Goal: Task Accomplishment & Management: Manage account settings

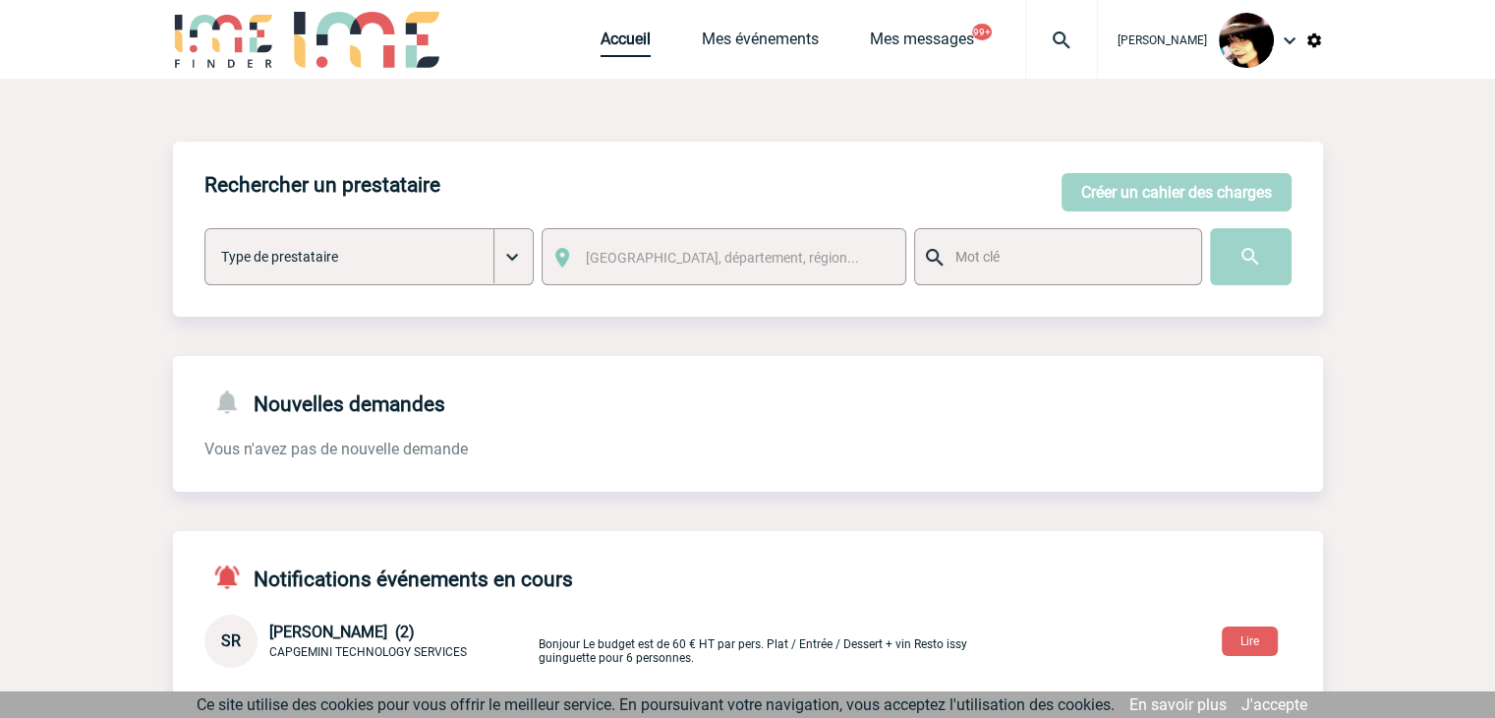
click at [601, 40] on link "Accueil" at bounding box center [626, 43] width 50 height 28
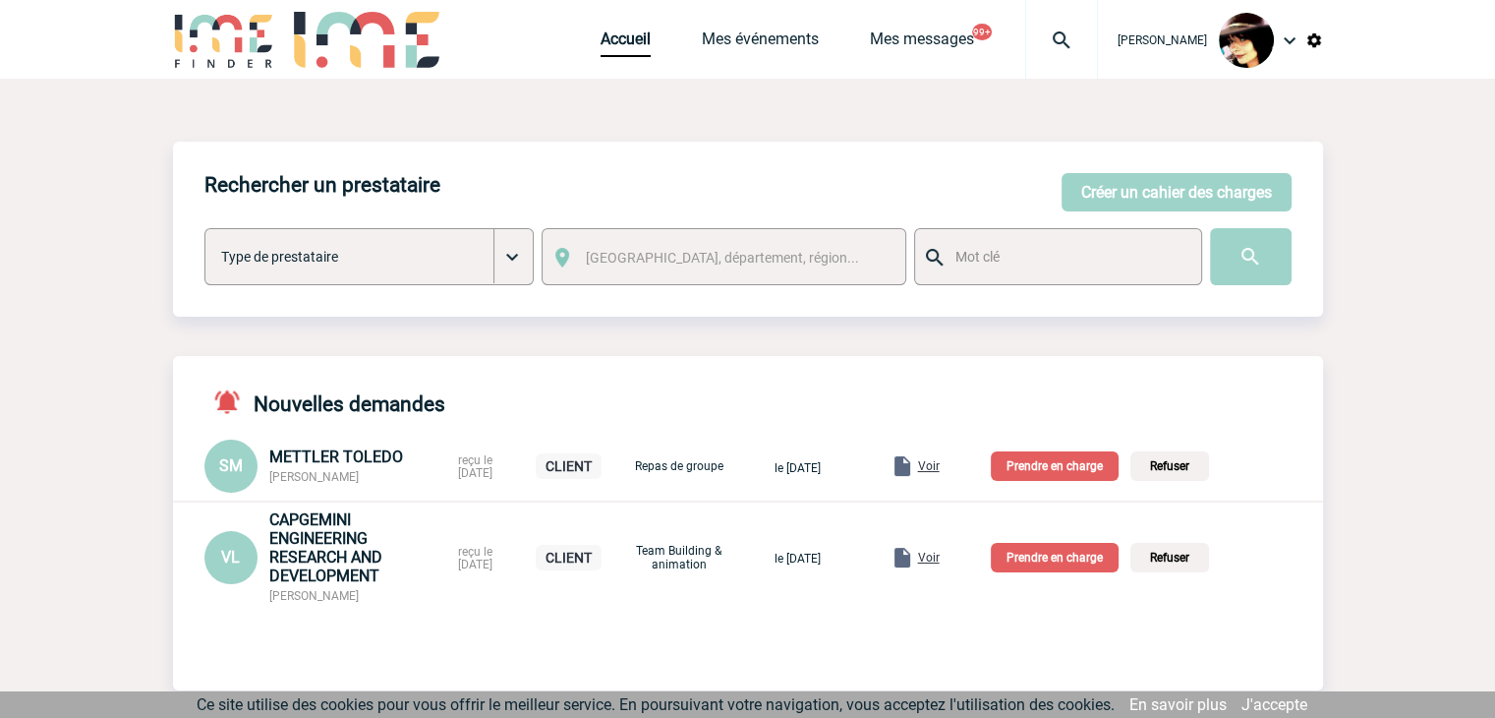
click at [940, 557] on span "Voir" at bounding box center [929, 557] width 22 height 14
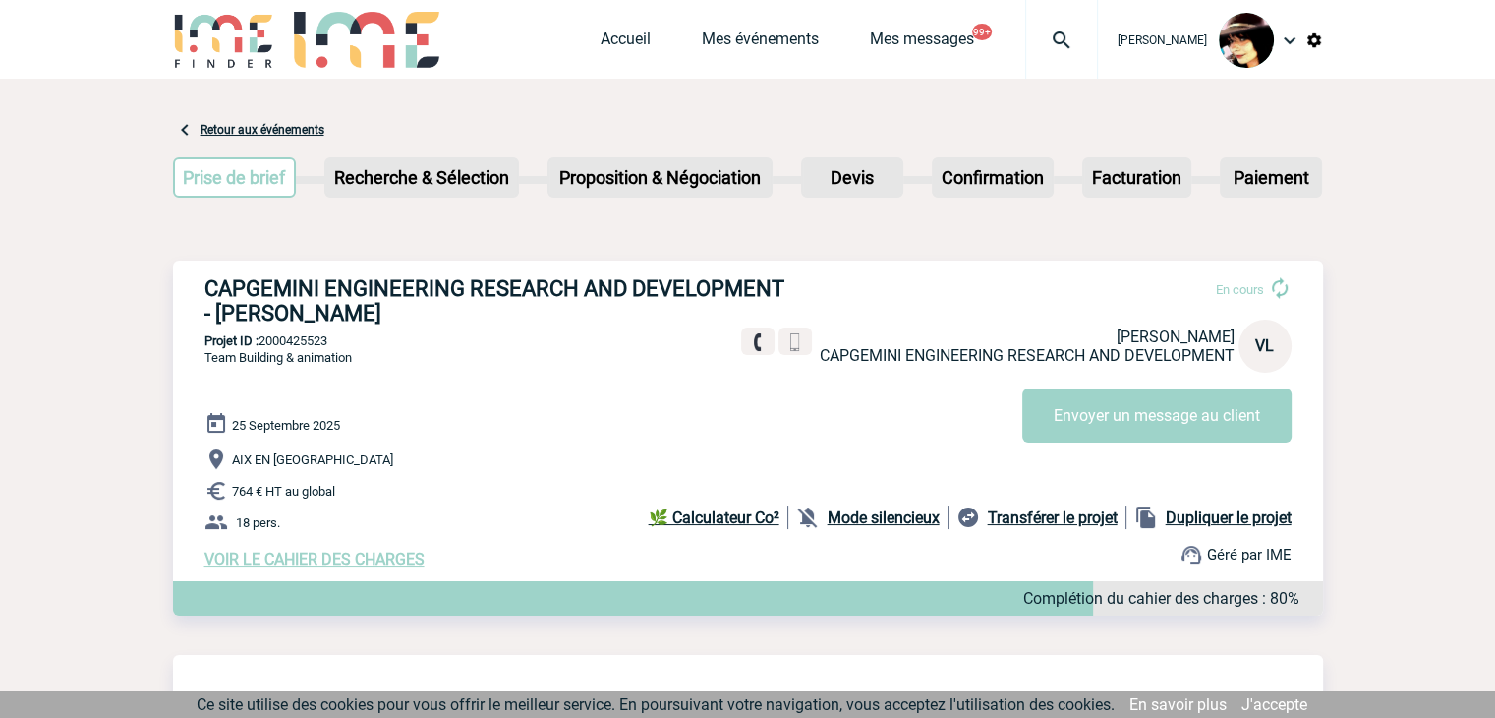
click at [338, 562] on span "VOIR LE CAHIER DES CHARGES" at bounding box center [314, 558] width 220 height 19
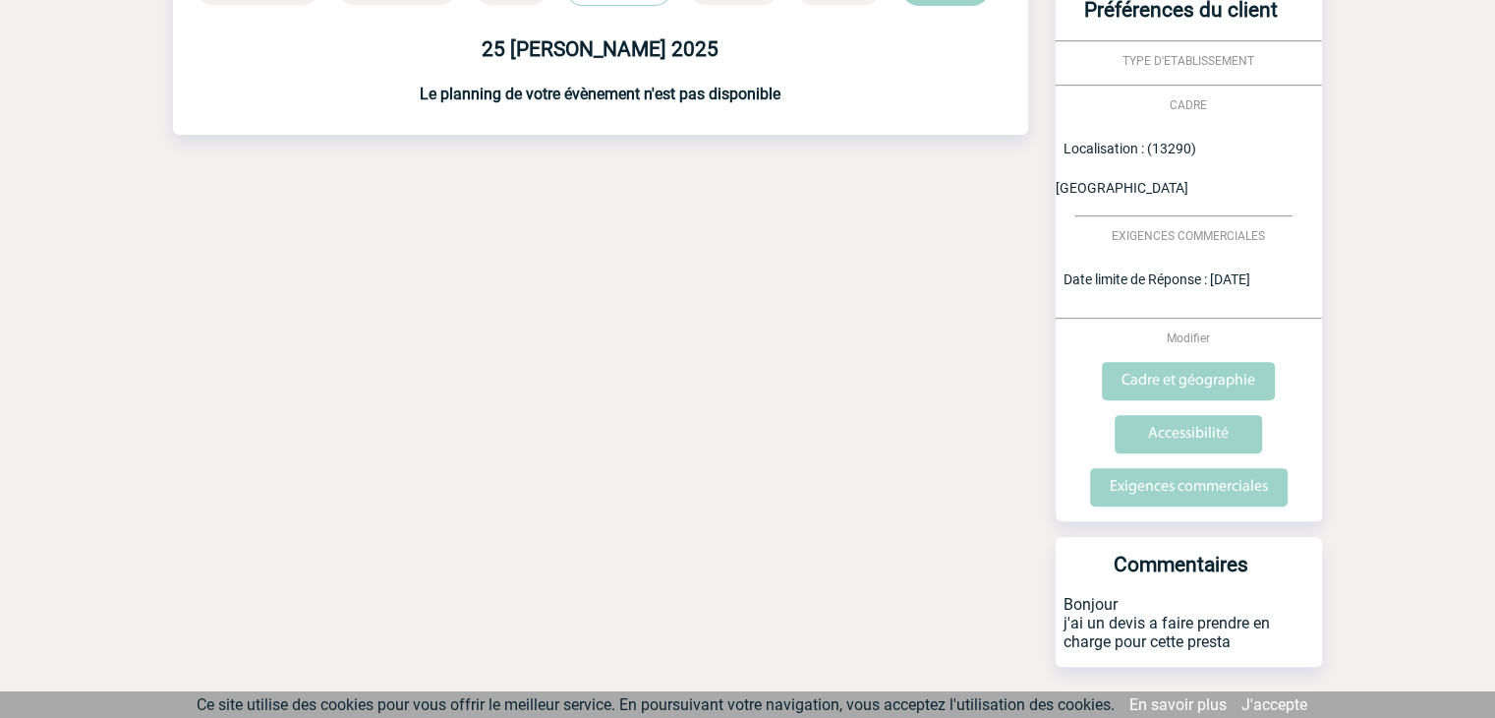
scroll to position [616, 0]
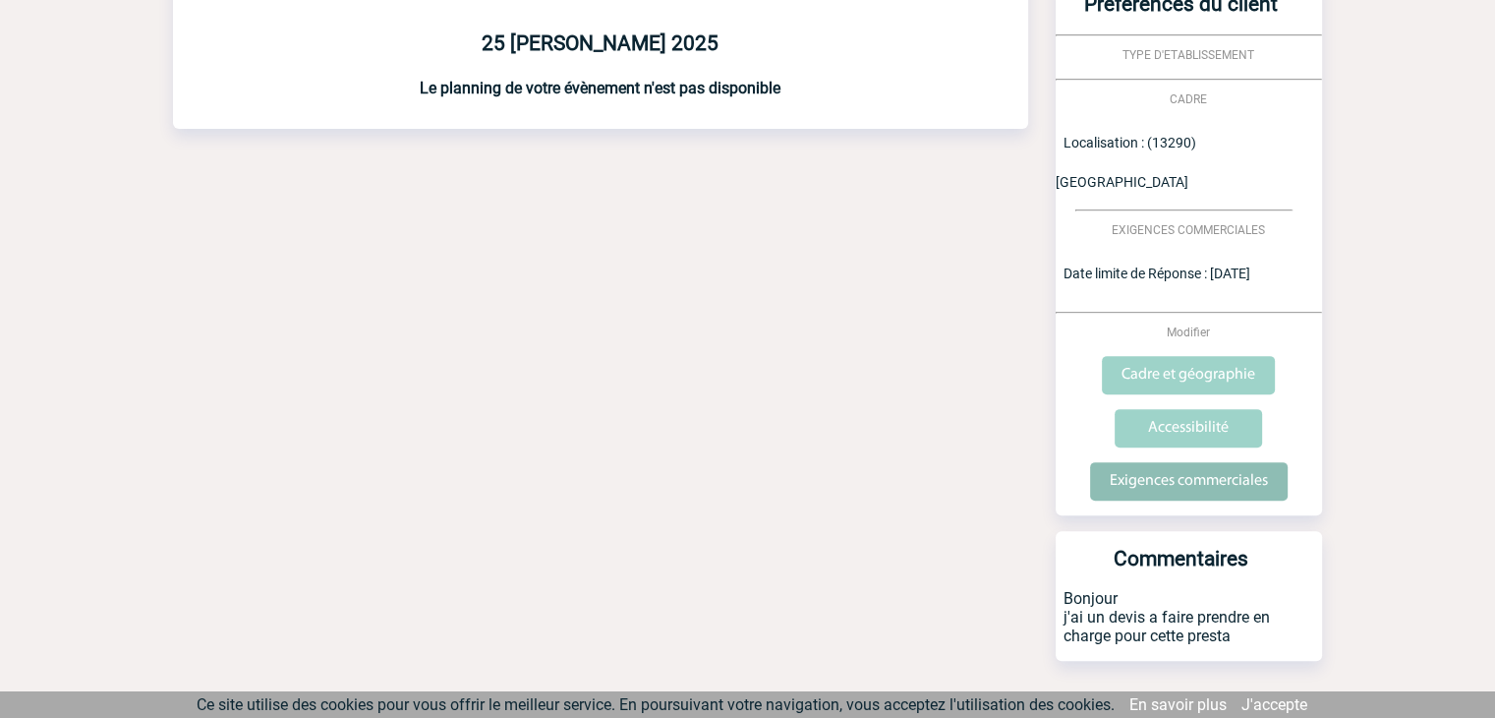
click at [1186, 462] on input "Exigences commerciales" at bounding box center [1189, 481] width 198 height 38
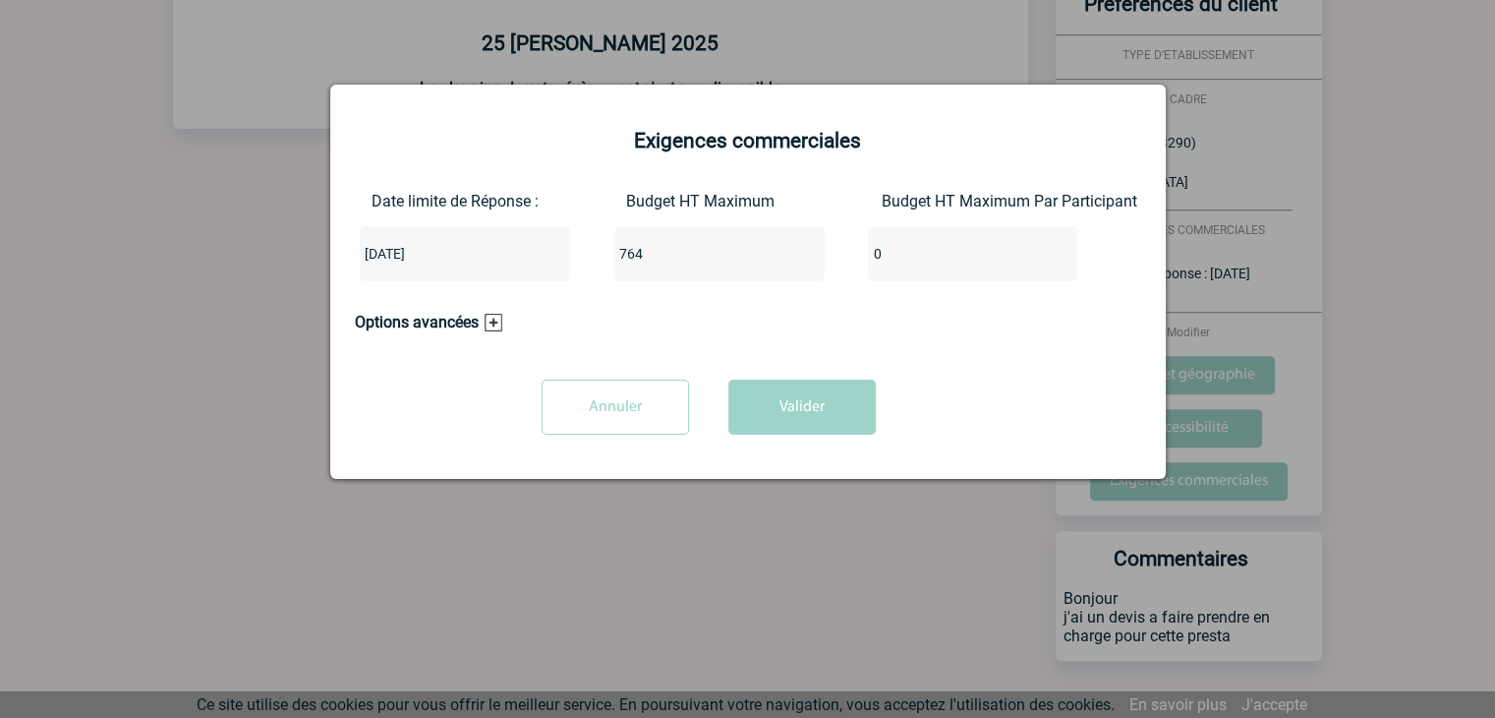
drag, startPoint x: 728, startPoint y: 260, endPoint x: 493, endPoint y: 260, distance: 234.9
click at [493, 260] on div "Date limite de Réponse : 2025-09-17 Budget HT Maximum 764 Budget HT Maximum Par…" at bounding box center [748, 244] width 786 height 105
type input "1350"
click at [778, 411] on button "Valider" at bounding box center [801, 406] width 147 height 55
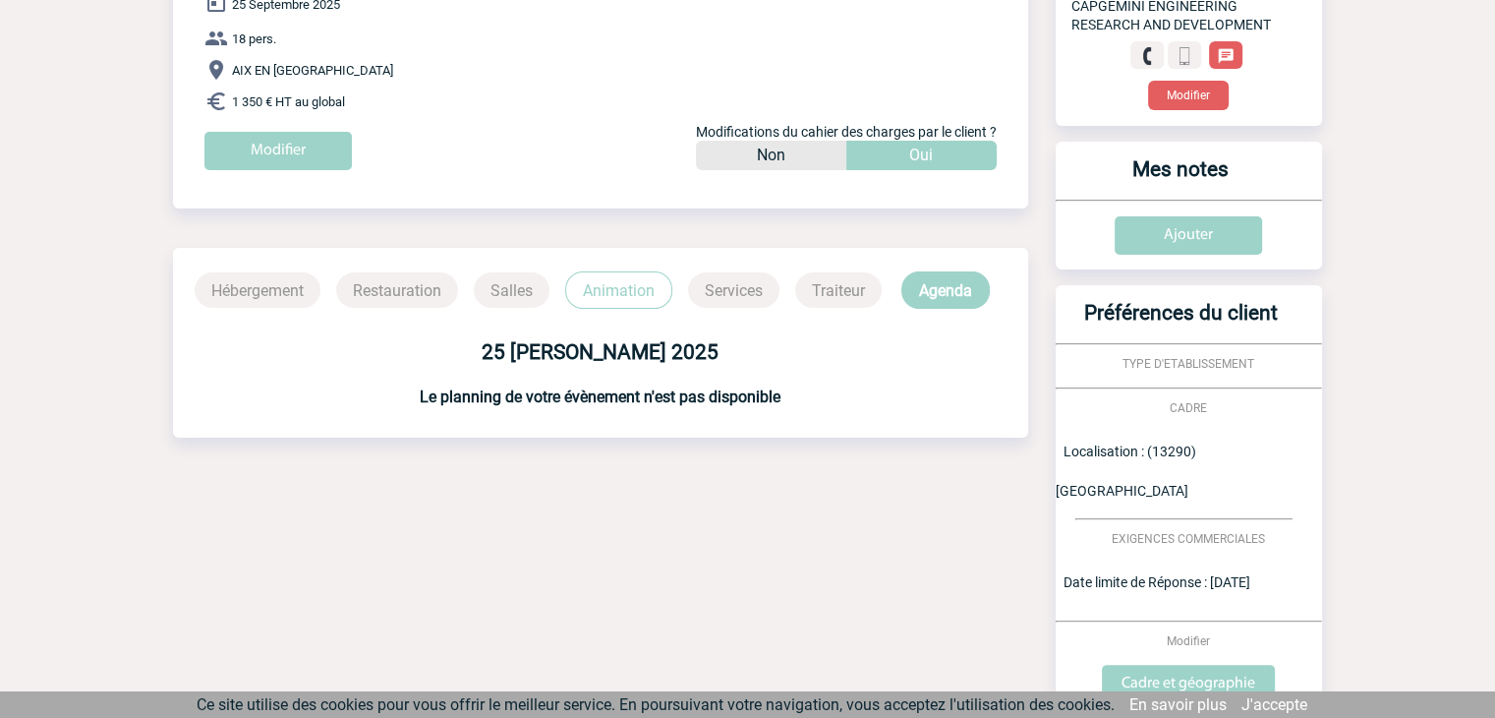
scroll to position [0, 0]
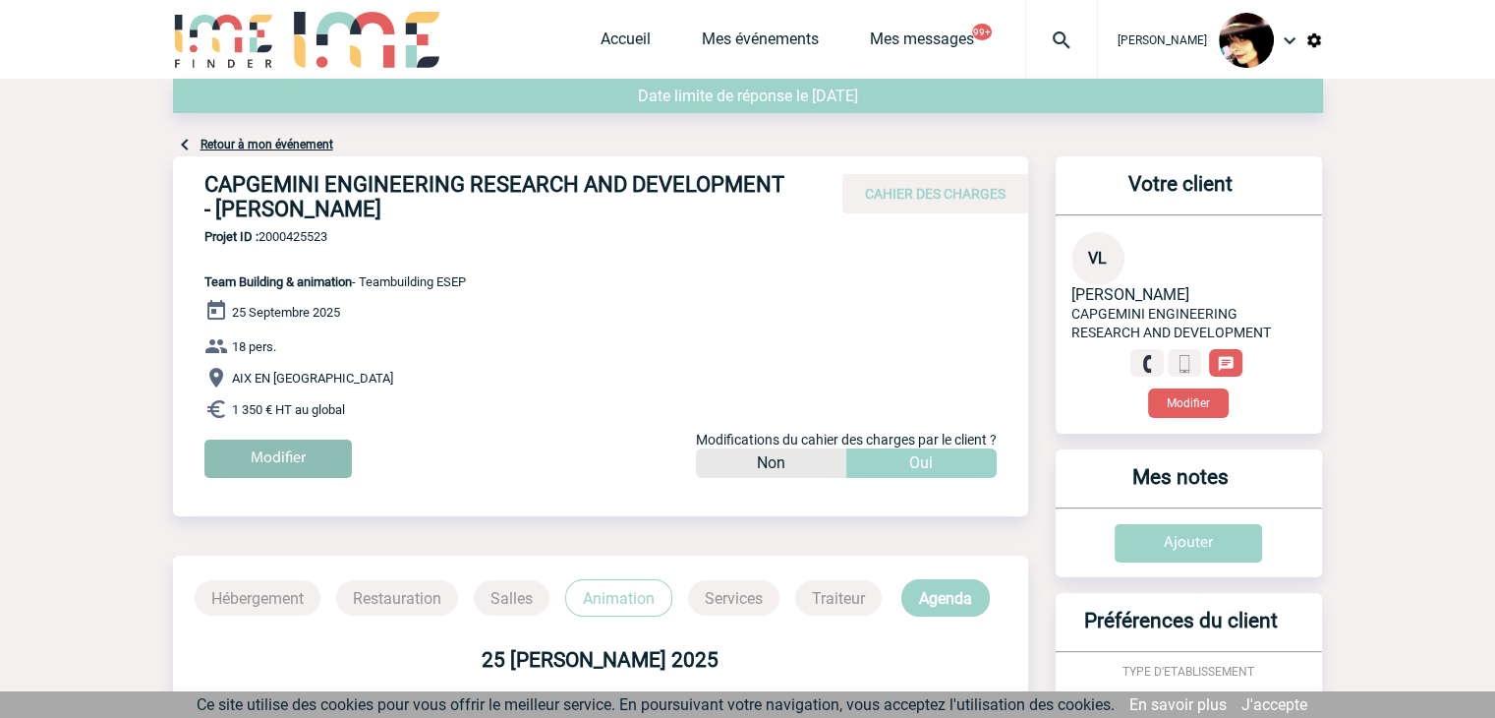
click at [309, 459] on input "Modifier" at bounding box center [277, 458] width 147 height 38
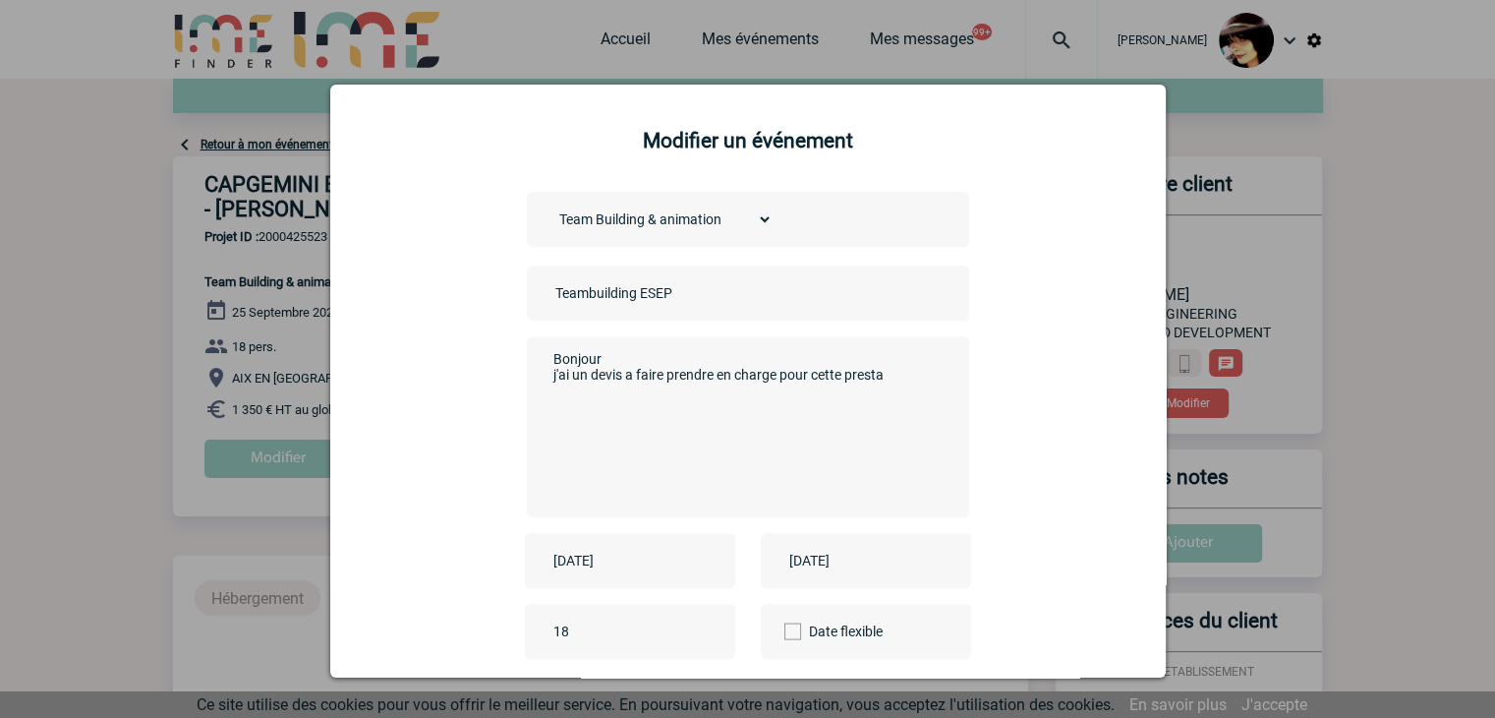
click at [550, 296] on input "Teambuilding ESEP" at bounding box center [687, 293] width 275 height 26
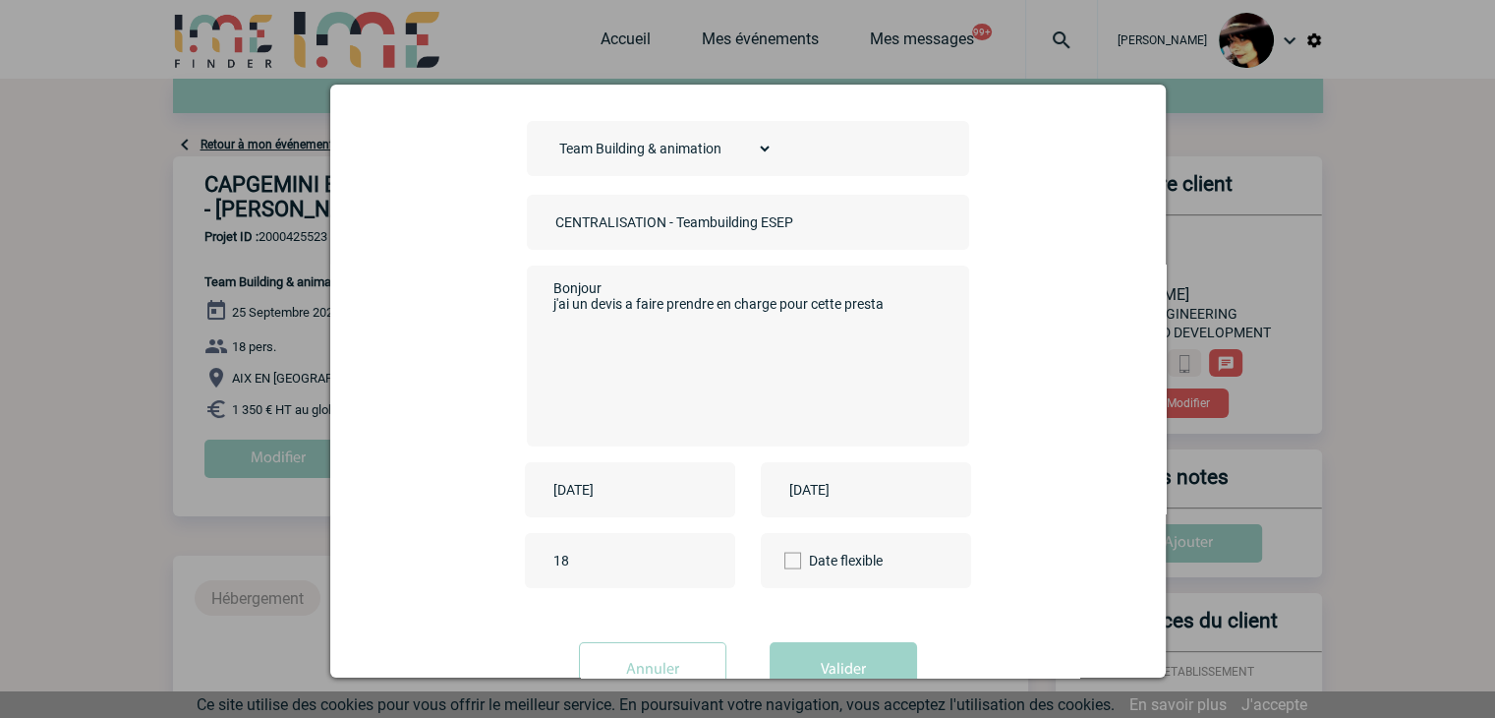
scroll to position [138, 0]
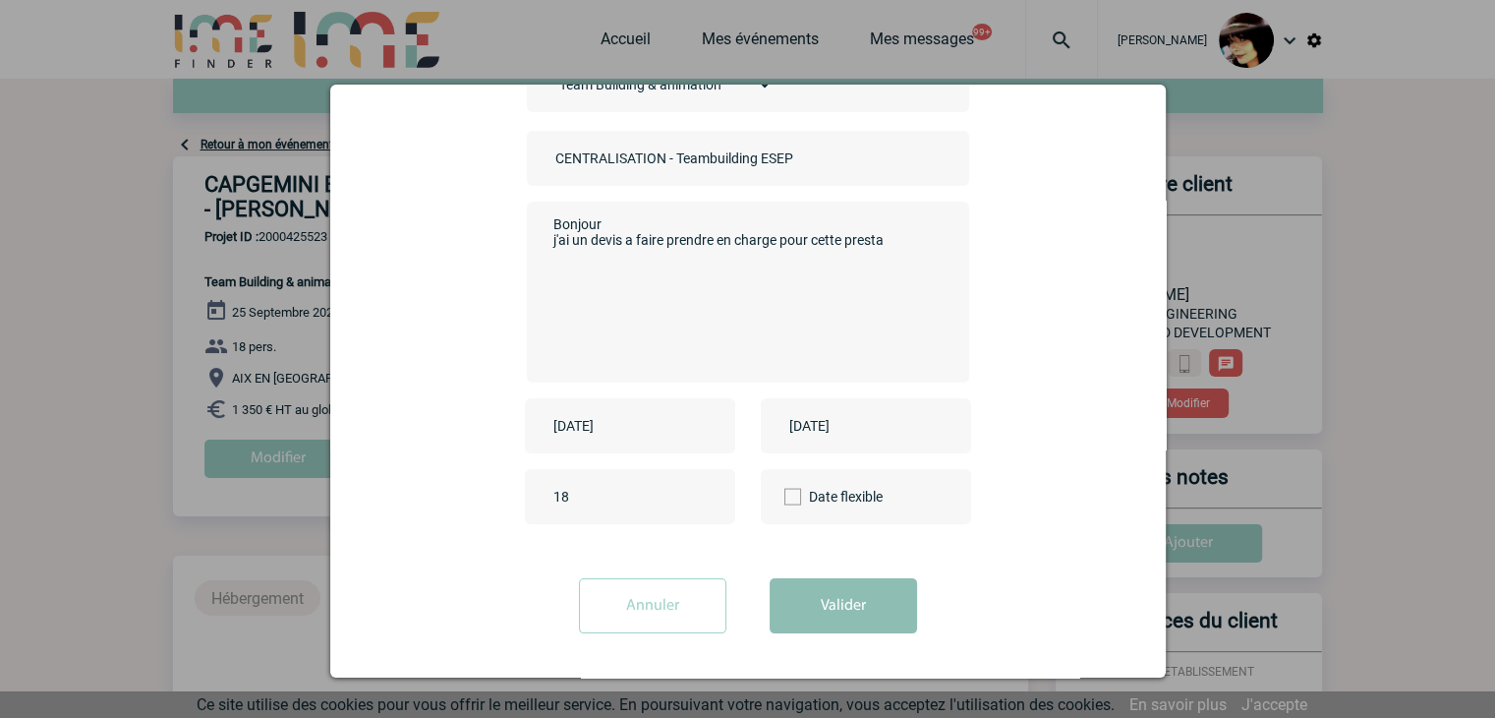
type input "CENTRALISATION - Teambuilding ESEP"
click at [853, 598] on button "Valider" at bounding box center [843, 605] width 147 height 55
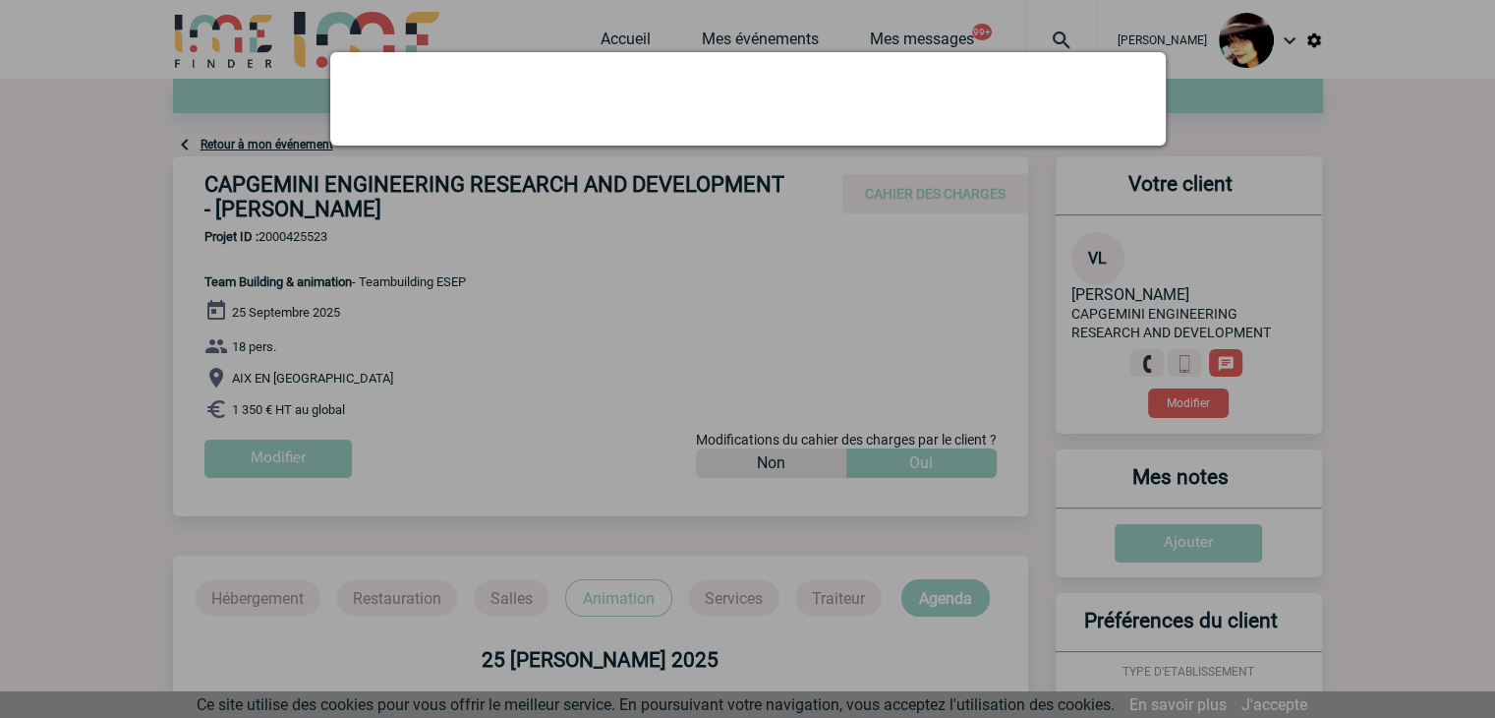
scroll to position [0, 0]
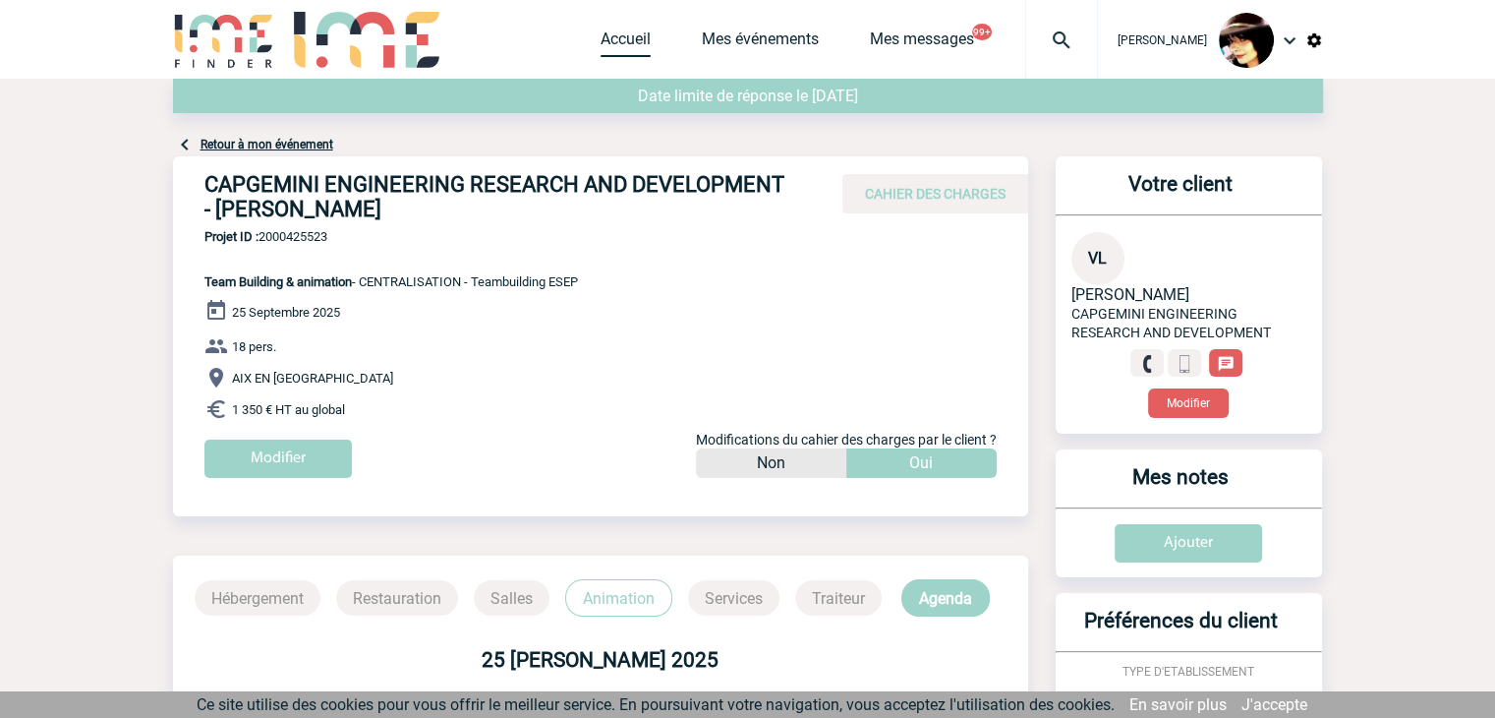
click at [605, 33] on link "Accueil" at bounding box center [626, 43] width 50 height 28
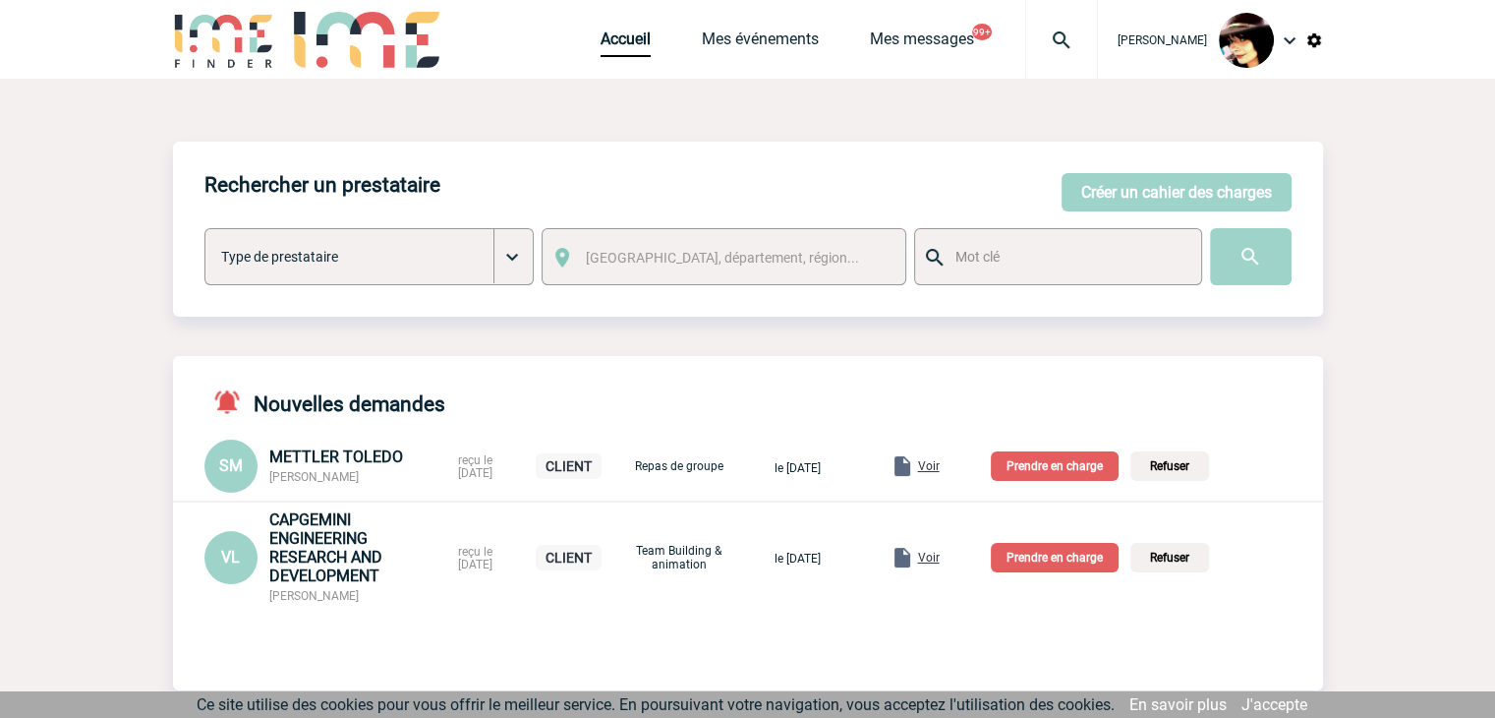
click at [1073, 557] on p "Prendre en charge" at bounding box center [1055, 557] width 128 height 29
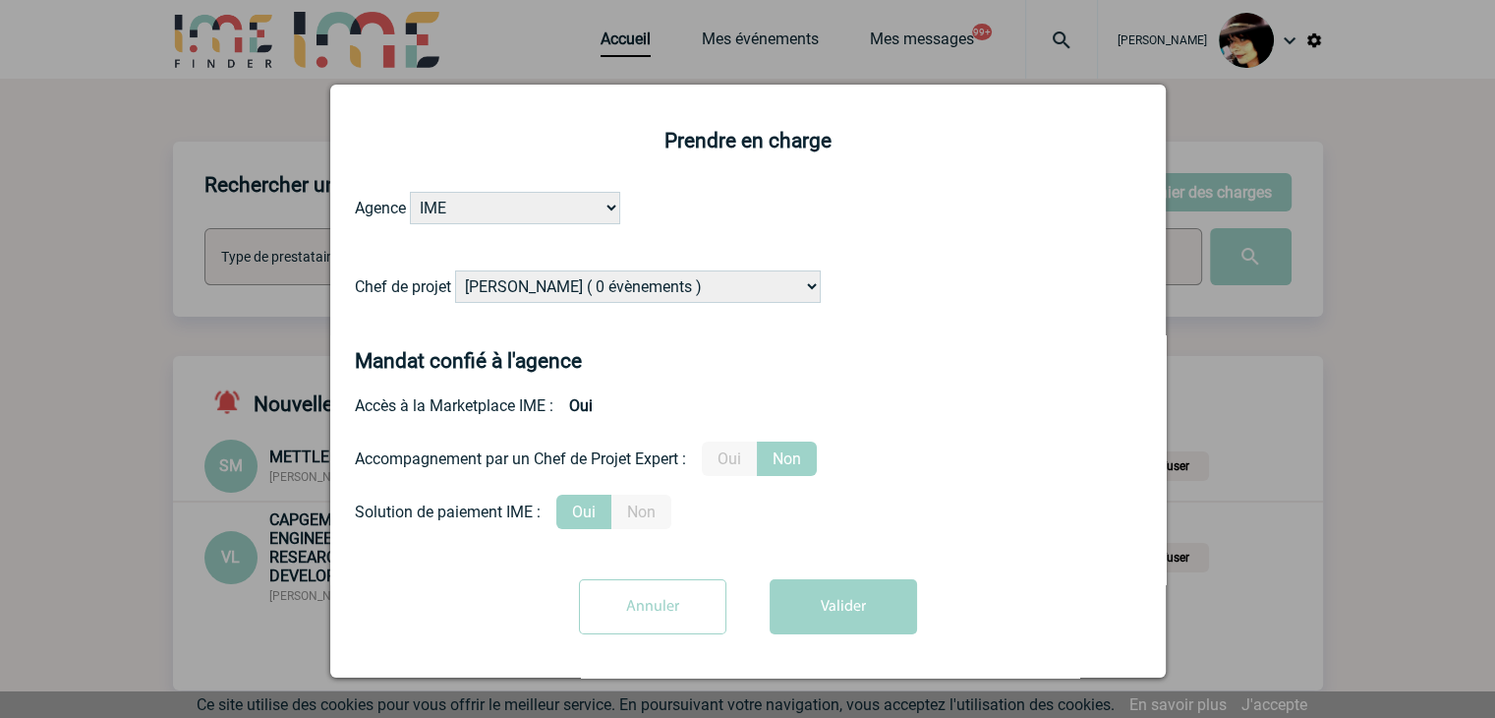
click at [645, 274] on select "[PERSON_NAME] ( 0 évènements ) [PERSON_NAME] ( 178 évènements ) [PERSON_NAME] (…" at bounding box center [638, 286] width 366 height 32
click at [644, 275] on select "[PERSON_NAME] ( 0 évènements ) [PERSON_NAME] ( 178 évènements ) [PERSON_NAME] (…" at bounding box center [638, 286] width 366 height 32
click at [734, 459] on label "Oui" at bounding box center [729, 458] width 55 height 34
click at [0, 0] on input "Oui" at bounding box center [0, 0] width 0 height 0
click at [724, 290] on select "[PERSON_NAME] ( 0 évènements ) [PERSON_NAME] ( 178 évènements ) [PERSON_NAME] (…" at bounding box center [638, 286] width 366 height 32
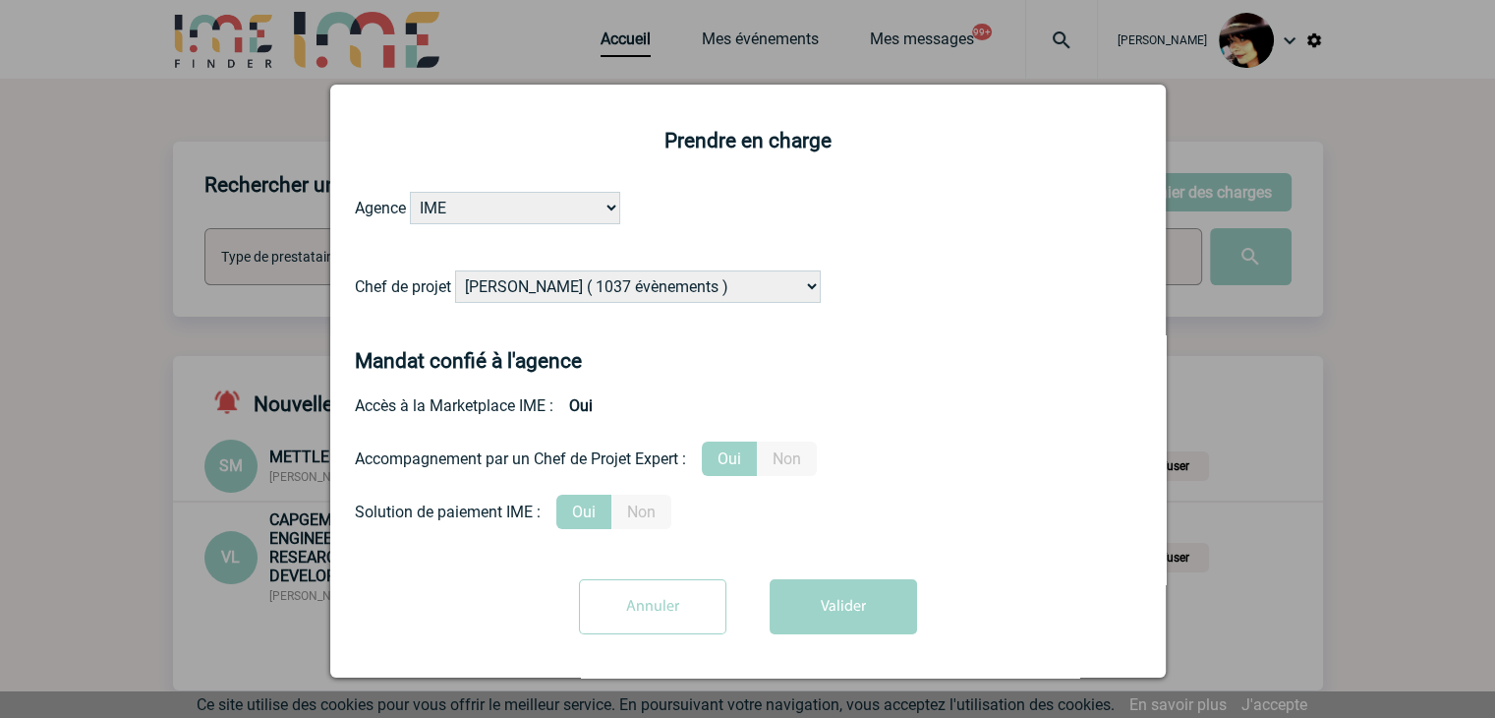
select select "132114"
click at [723, 289] on select "[PERSON_NAME] ( 0 évènements ) [PERSON_NAME] ( 178 évènements ) [PERSON_NAME] (…" at bounding box center [638, 286] width 366 height 32
click at [879, 604] on button "Valider" at bounding box center [843, 606] width 147 height 55
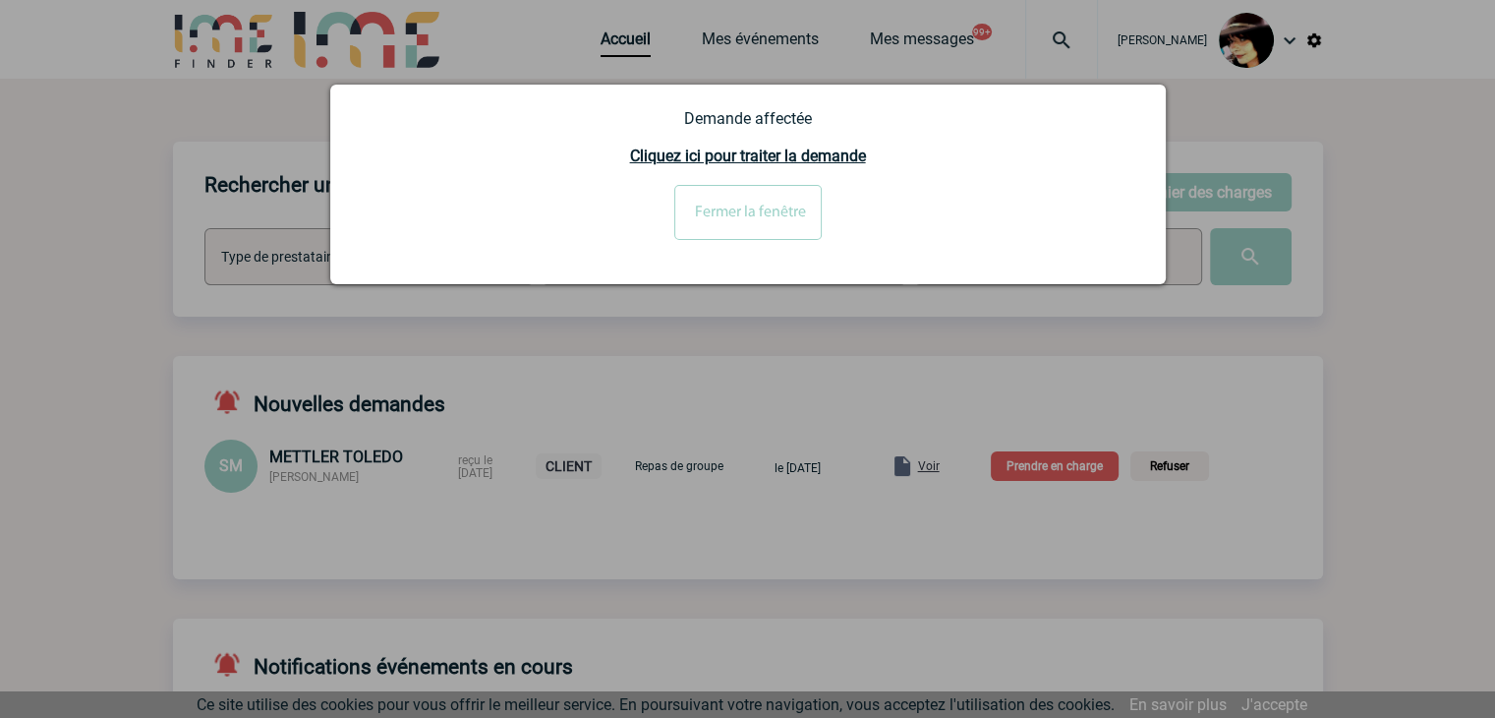
click at [721, 201] on input "Fermer la fenêtre" at bounding box center [747, 212] width 147 height 55
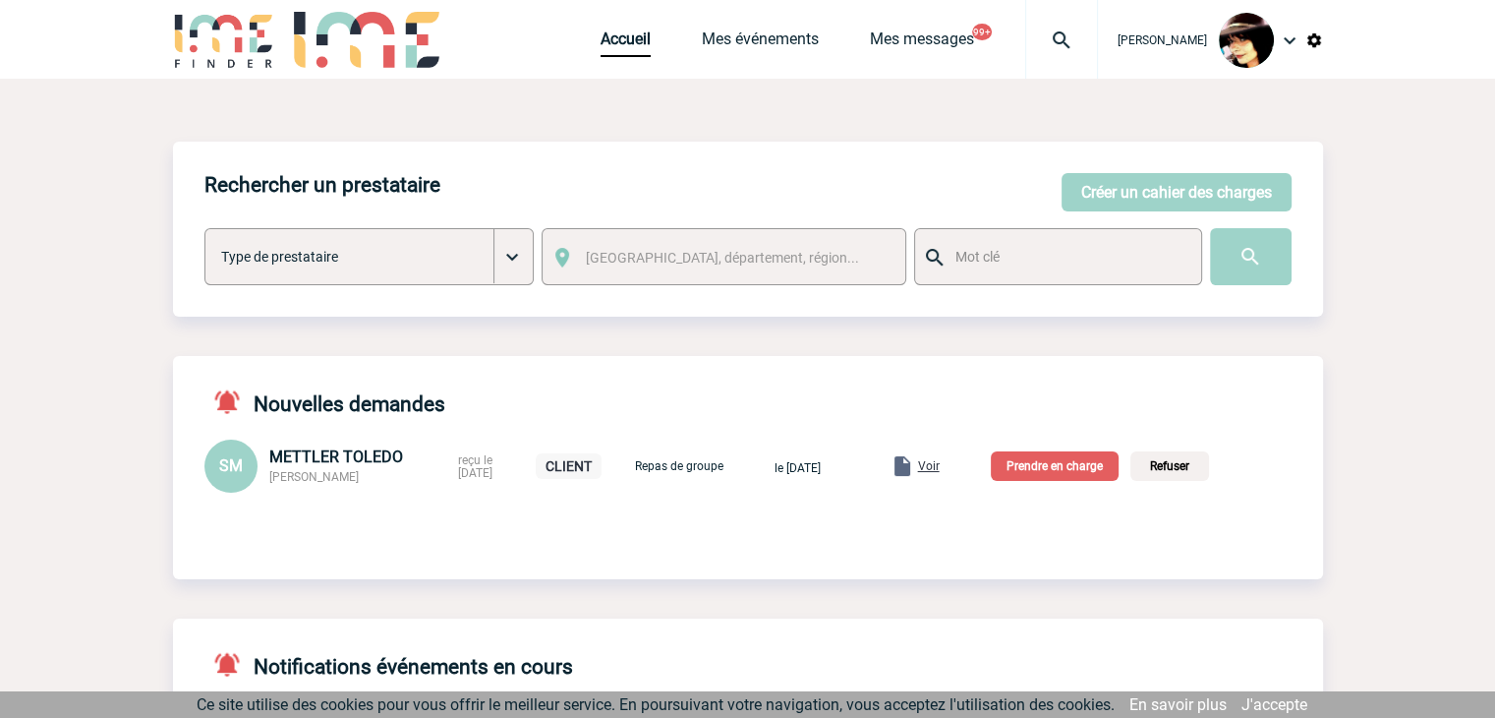
click at [940, 465] on span "Voir" at bounding box center [929, 466] width 22 height 14
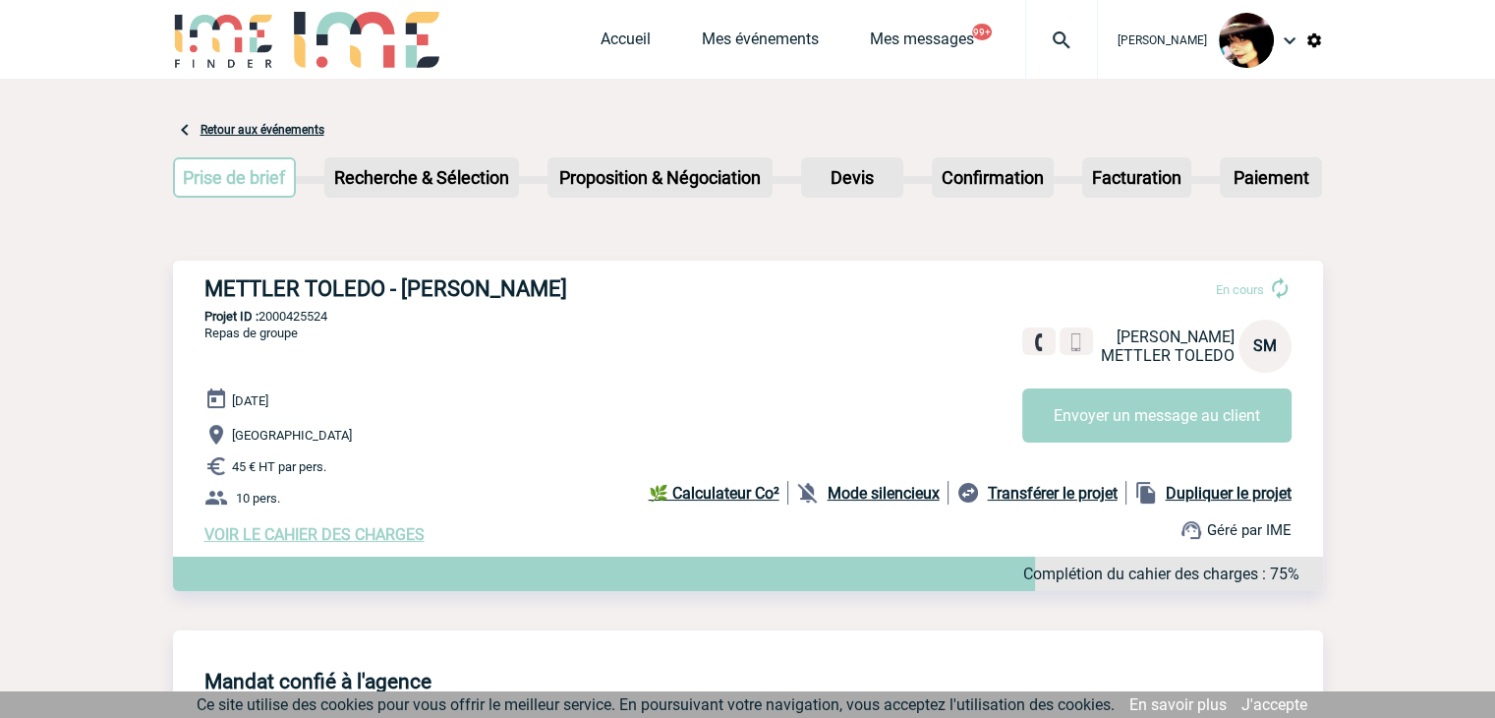
click at [362, 536] on span "VOIR LE CAHIER DES CHARGES" at bounding box center [314, 534] width 220 height 19
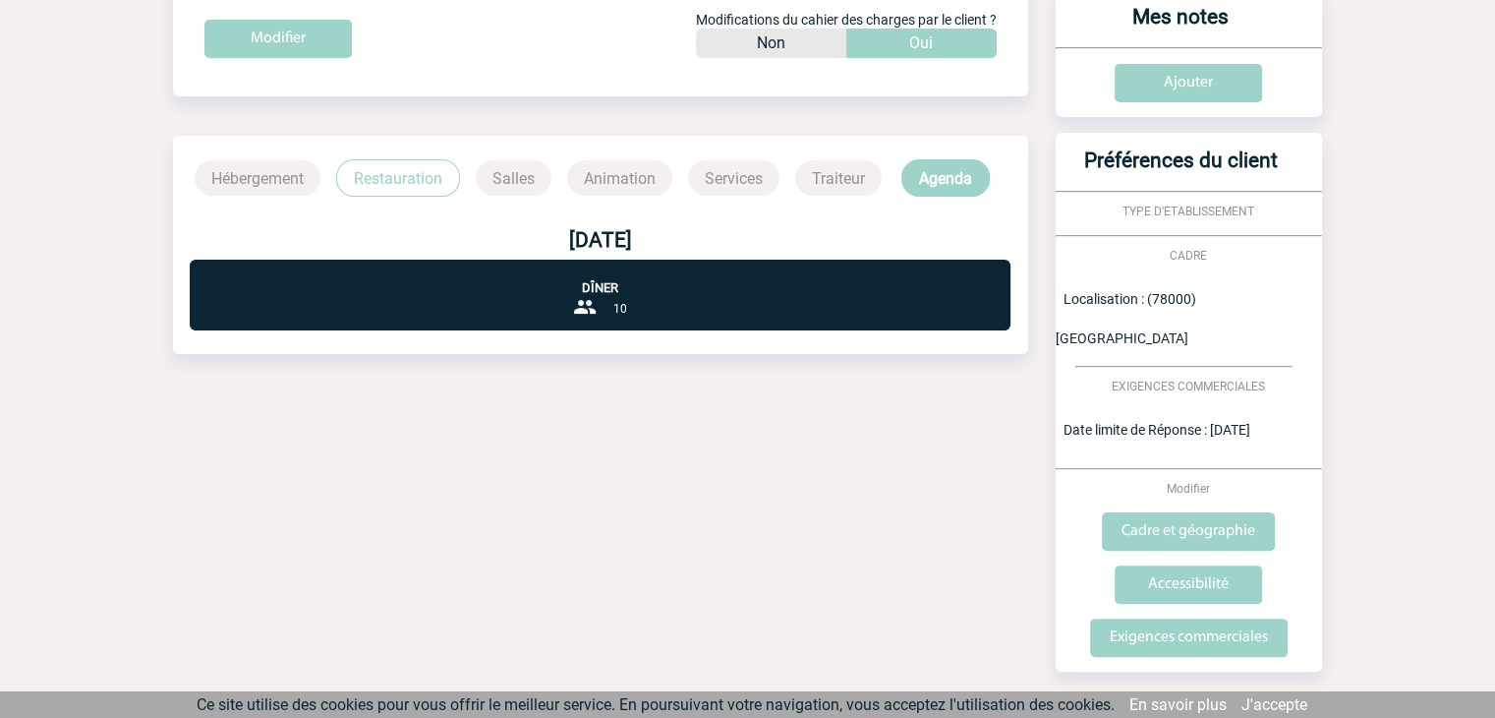
scroll to position [413, 0]
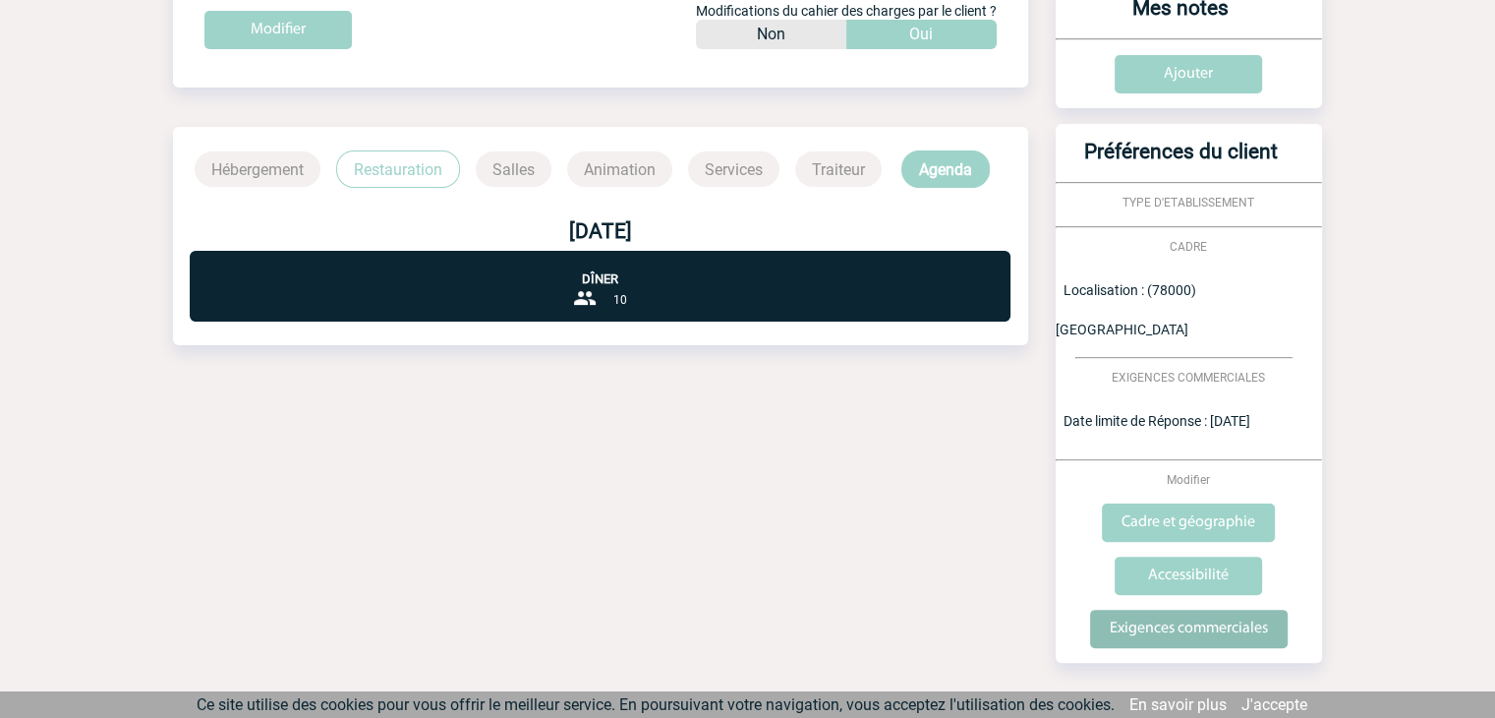
click at [1142, 609] on input "Exigences commerciales" at bounding box center [1189, 628] width 198 height 38
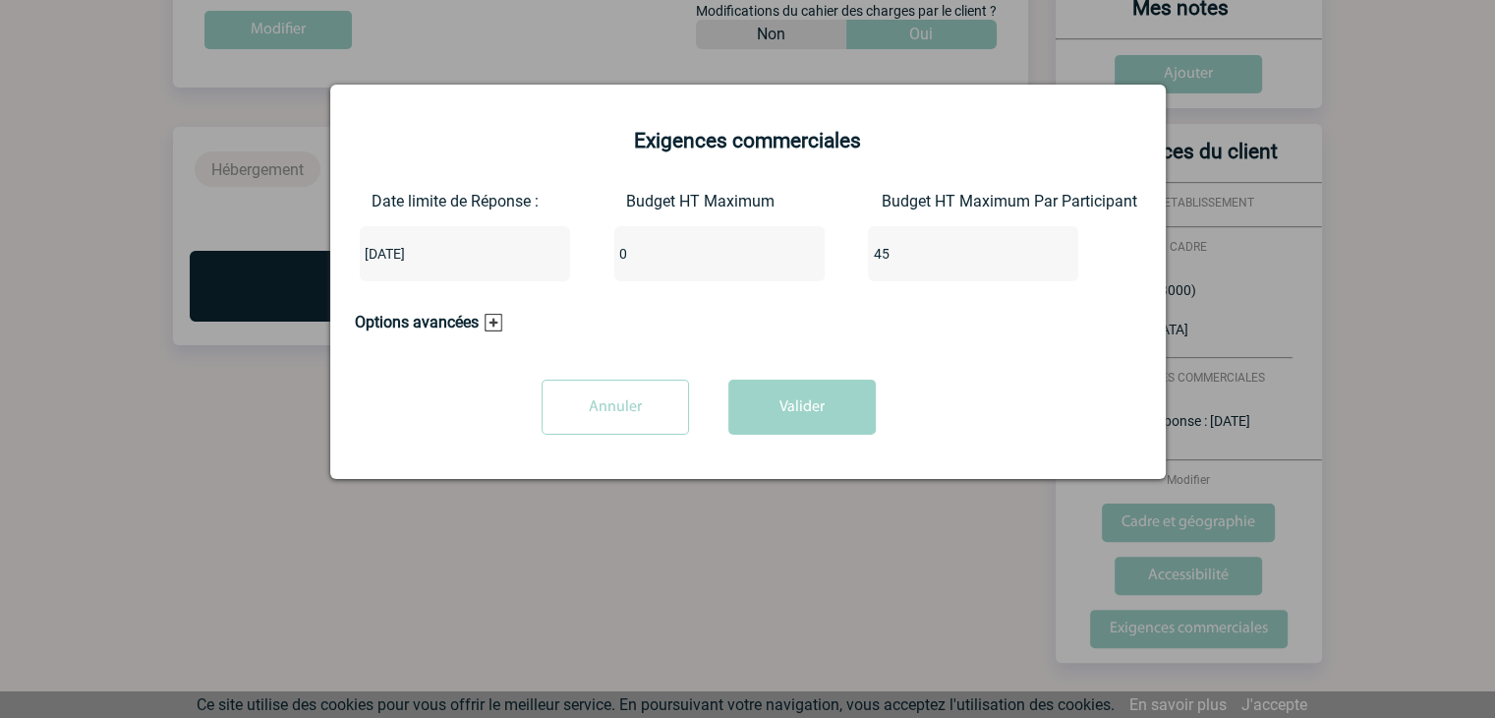
click at [680, 257] on input "0" at bounding box center [706, 254] width 185 height 26
type input "450"
click at [792, 398] on button "Valider" at bounding box center [801, 406] width 147 height 55
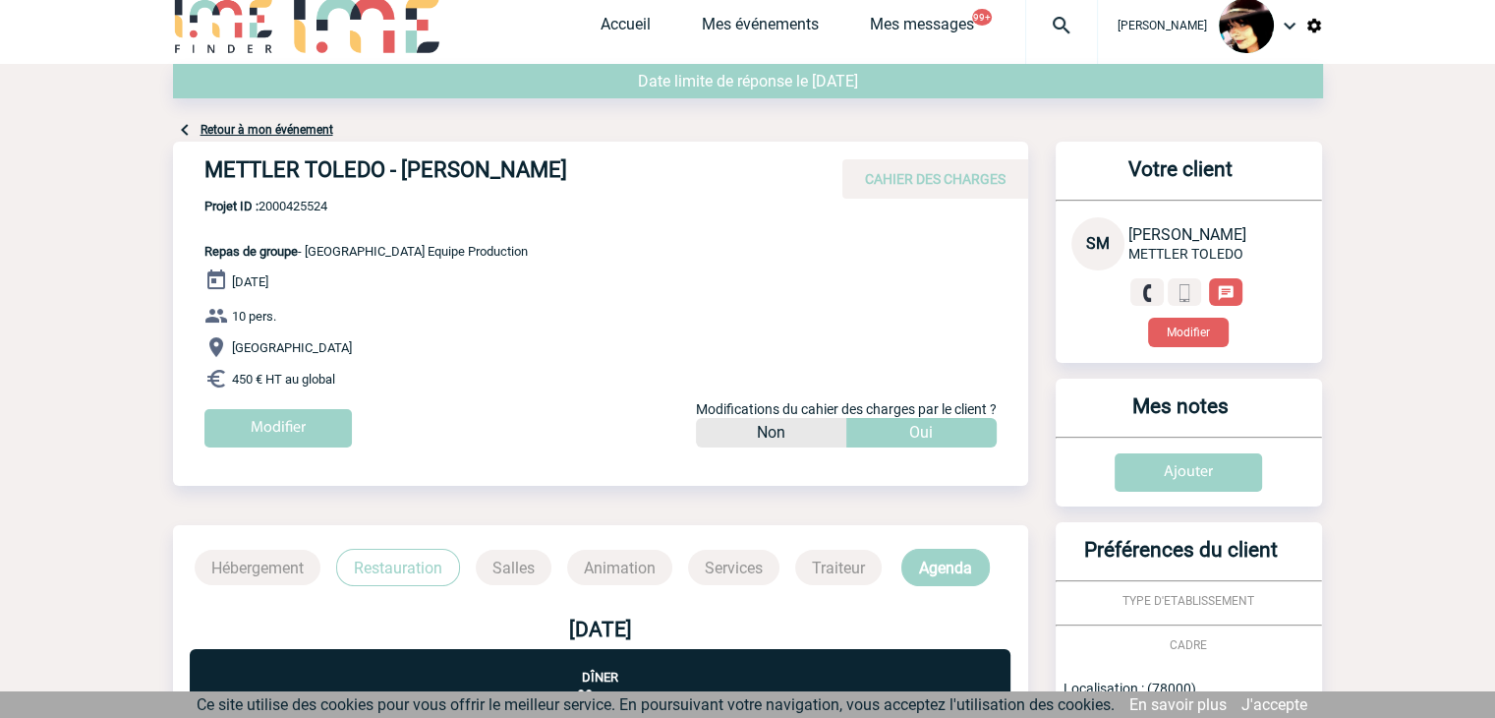
scroll to position [0, 0]
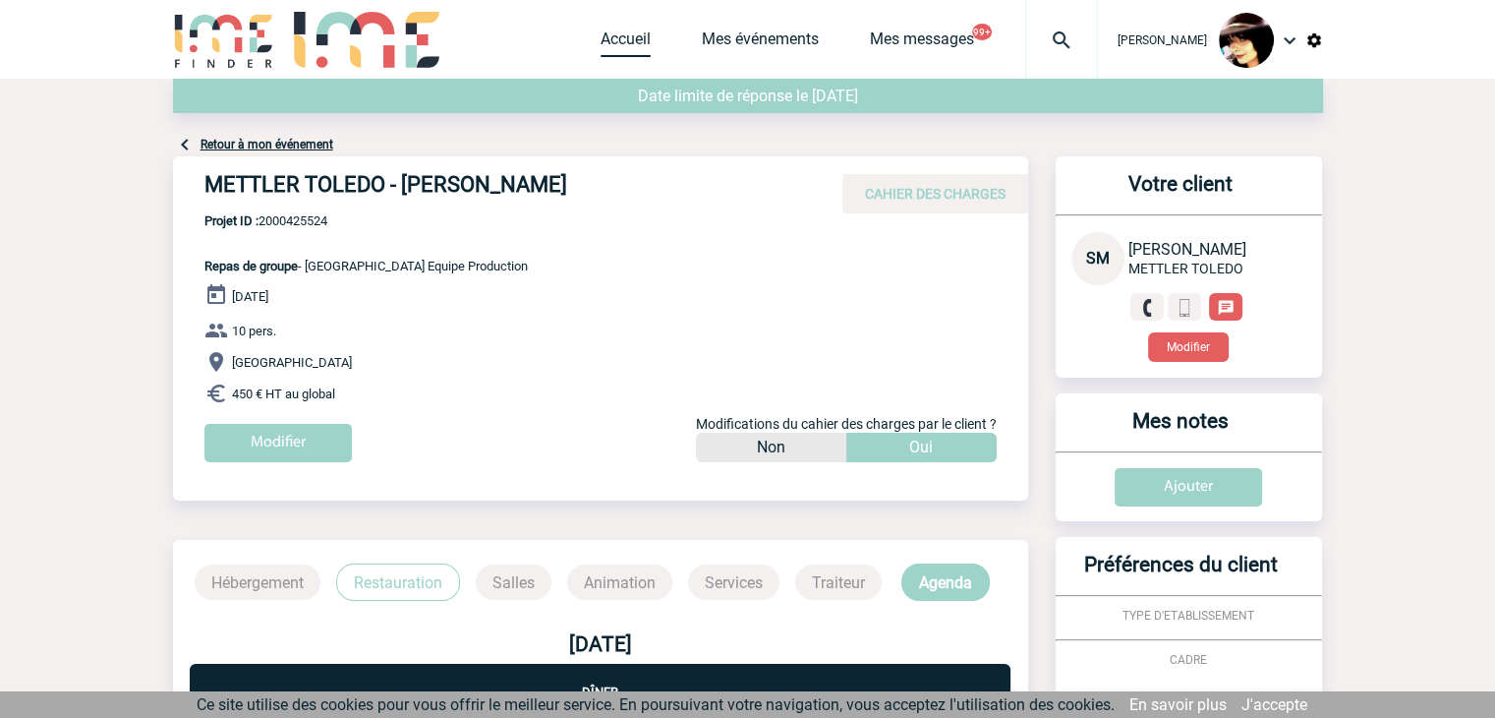
click at [619, 48] on link "Accueil" at bounding box center [626, 43] width 50 height 28
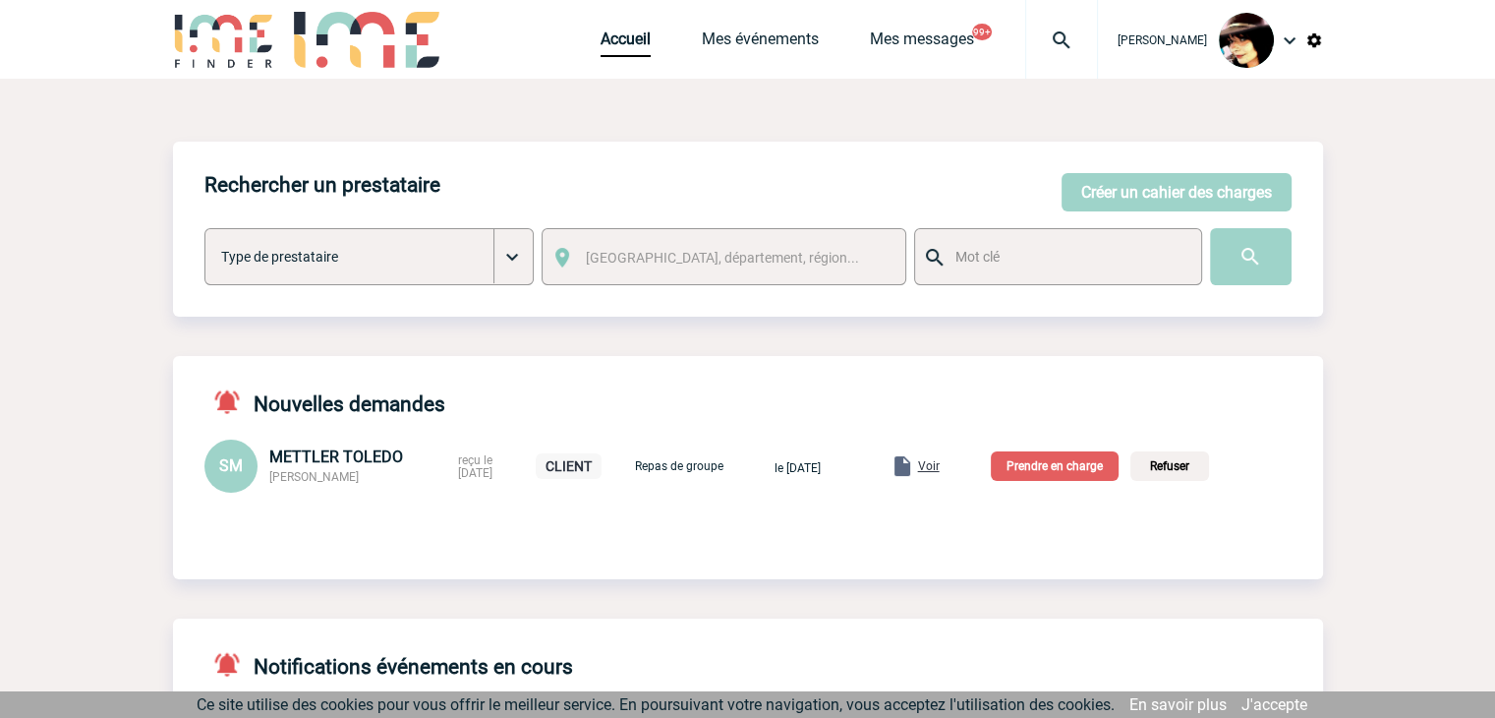
click at [1054, 466] on p "Prendre en charge" at bounding box center [1055, 465] width 128 height 29
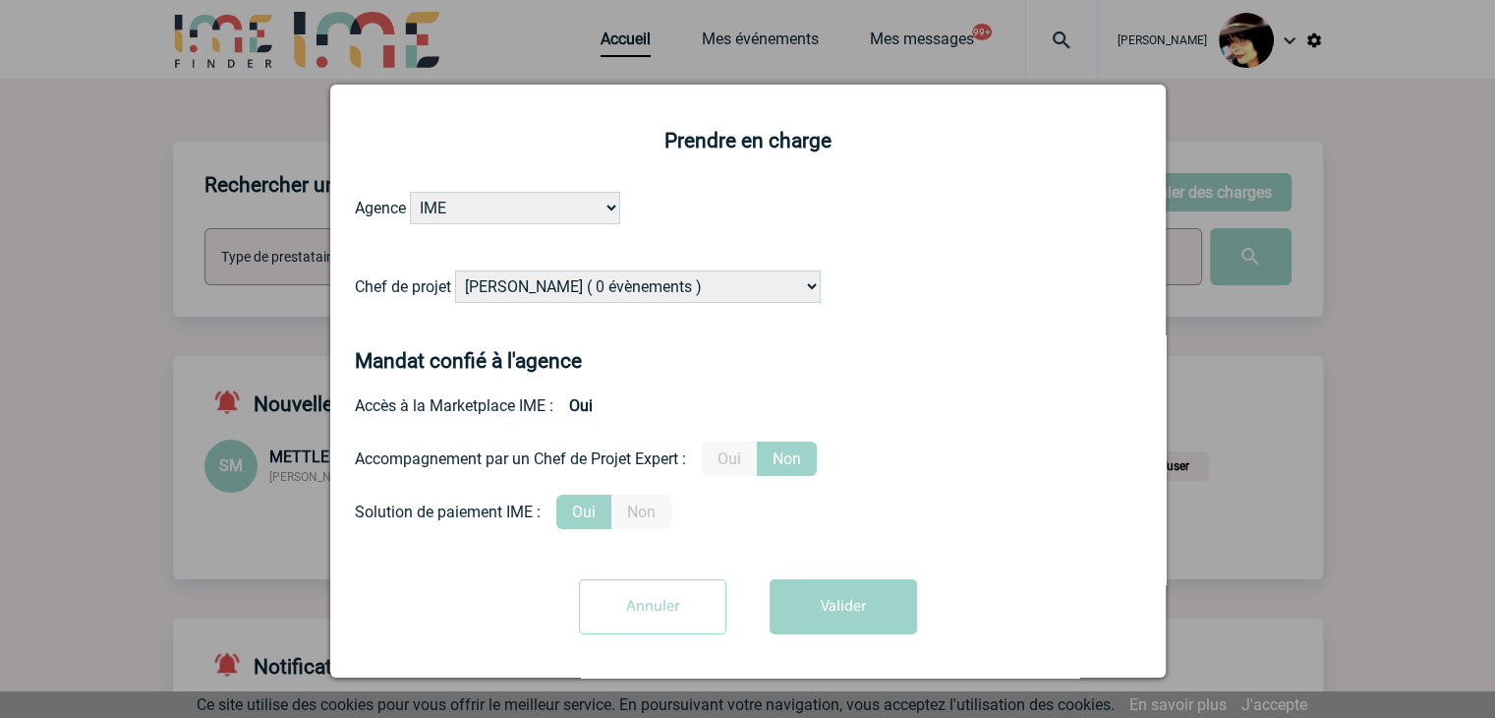
click at [668, 290] on select "Alizée VERLAGUET ( 0 évènements ) Anne-Françoise BONHOMME ( 178 évènements ) An…" at bounding box center [638, 286] width 366 height 32
select select "132752"
click at [672, 283] on select "Alizée VERLAGUET ( 0 évènements ) Anne-Françoise BONHOMME ( 178 évènements ) An…" at bounding box center [638, 286] width 366 height 32
click at [719, 453] on label "Oui" at bounding box center [729, 458] width 55 height 34
click at [0, 0] on input "Oui" at bounding box center [0, 0] width 0 height 0
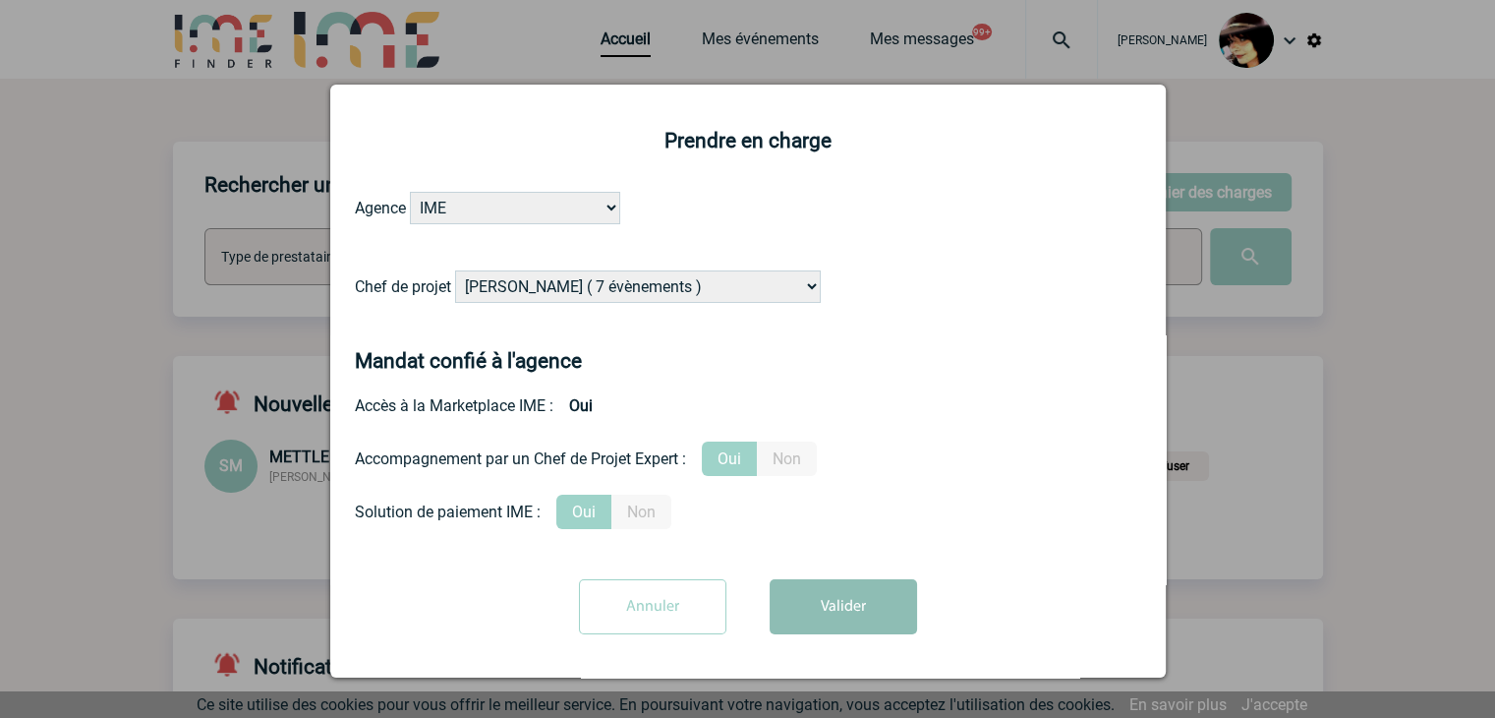
click at [845, 618] on button "Valider" at bounding box center [843, 606] width 147 height 55
